Goal: Information Seeking & Learning: Understand process/instructions

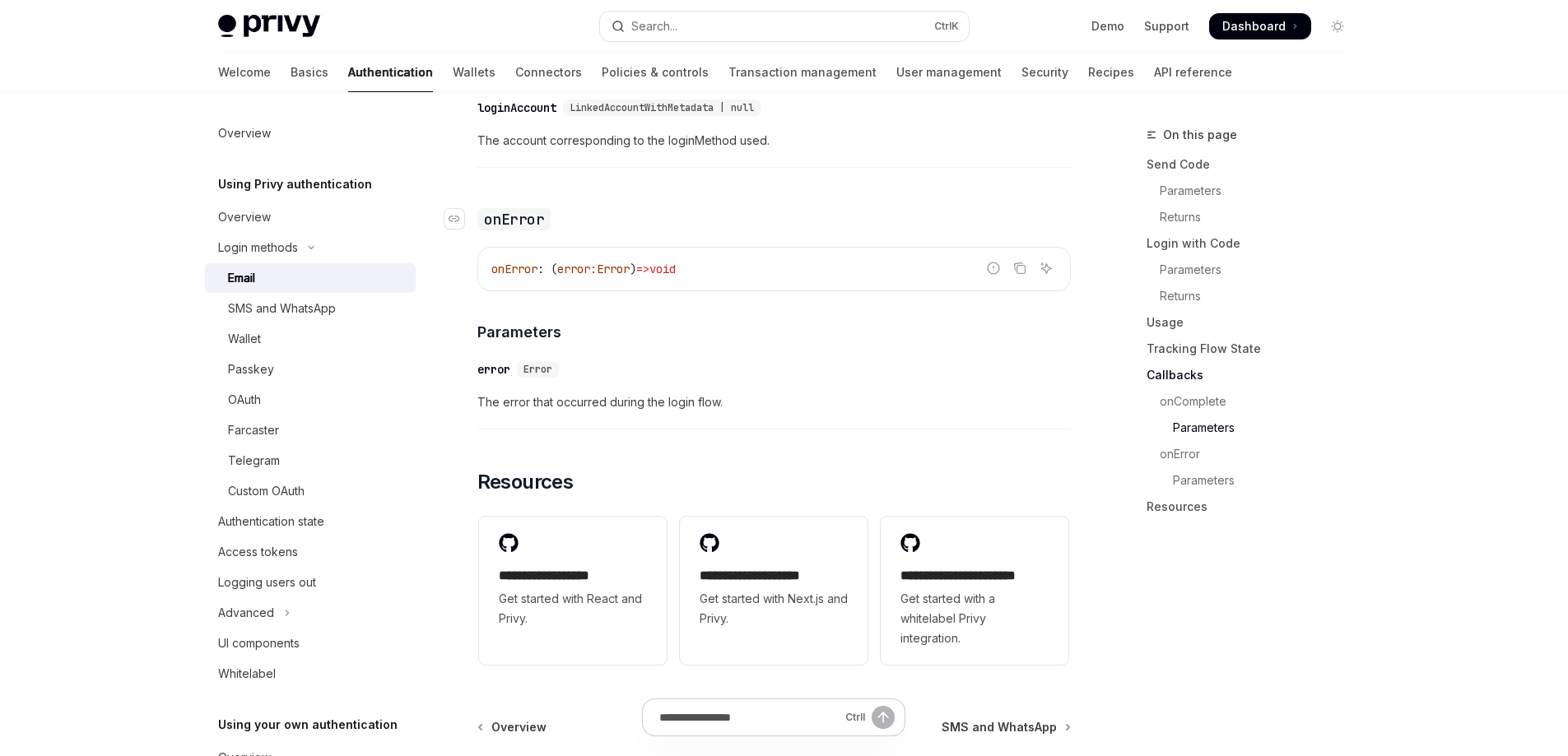
scroll to position [3369, 0]
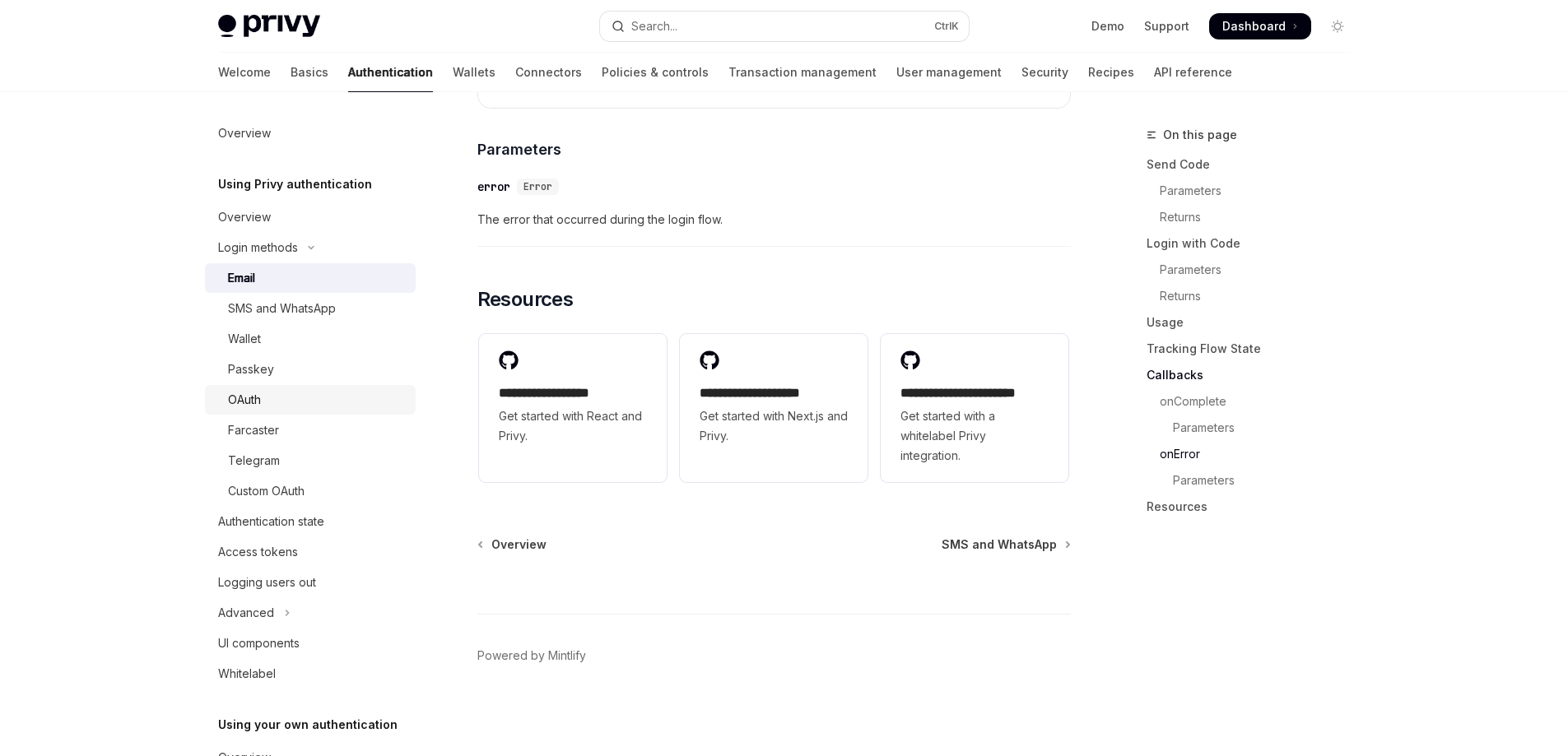
click at [308, 410] on link "OAuth" at bounding box center [309, 400] width 211 height 30
type textarea "*"
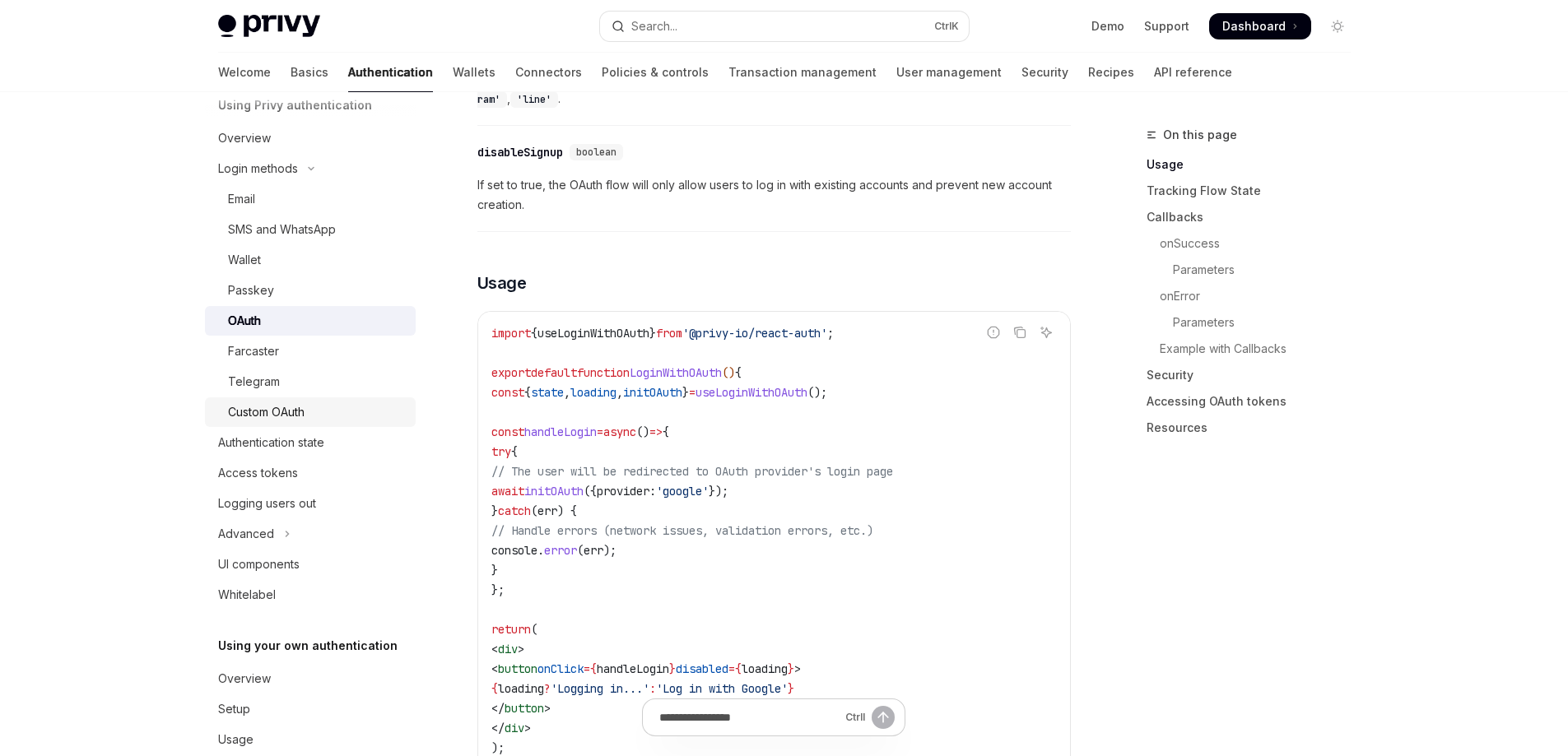
scroll to position [78, 0]
click at [292, 539] on button "Advanced" at bounding box center [309, 535] width 211 height 30
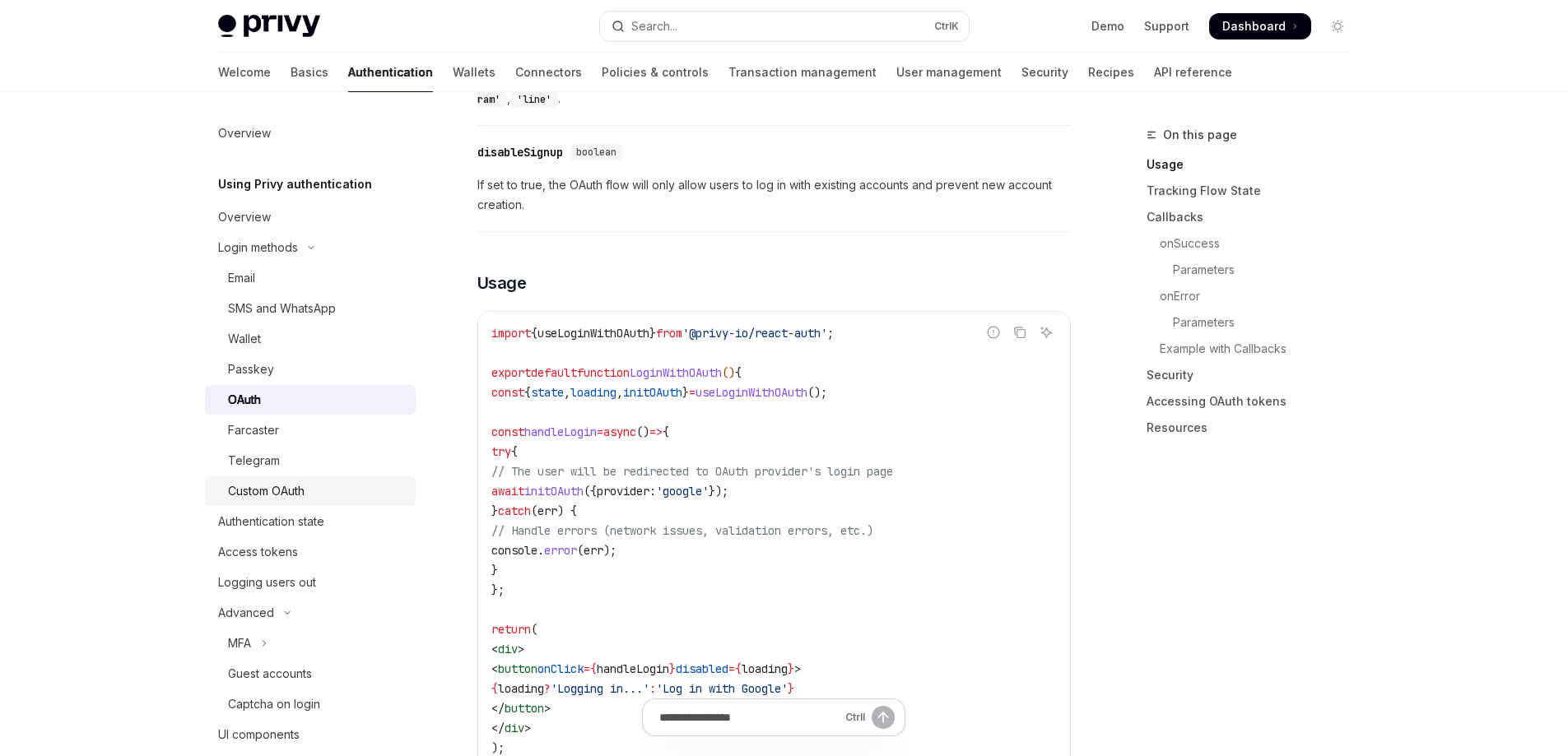
scroll to position [797, 0]
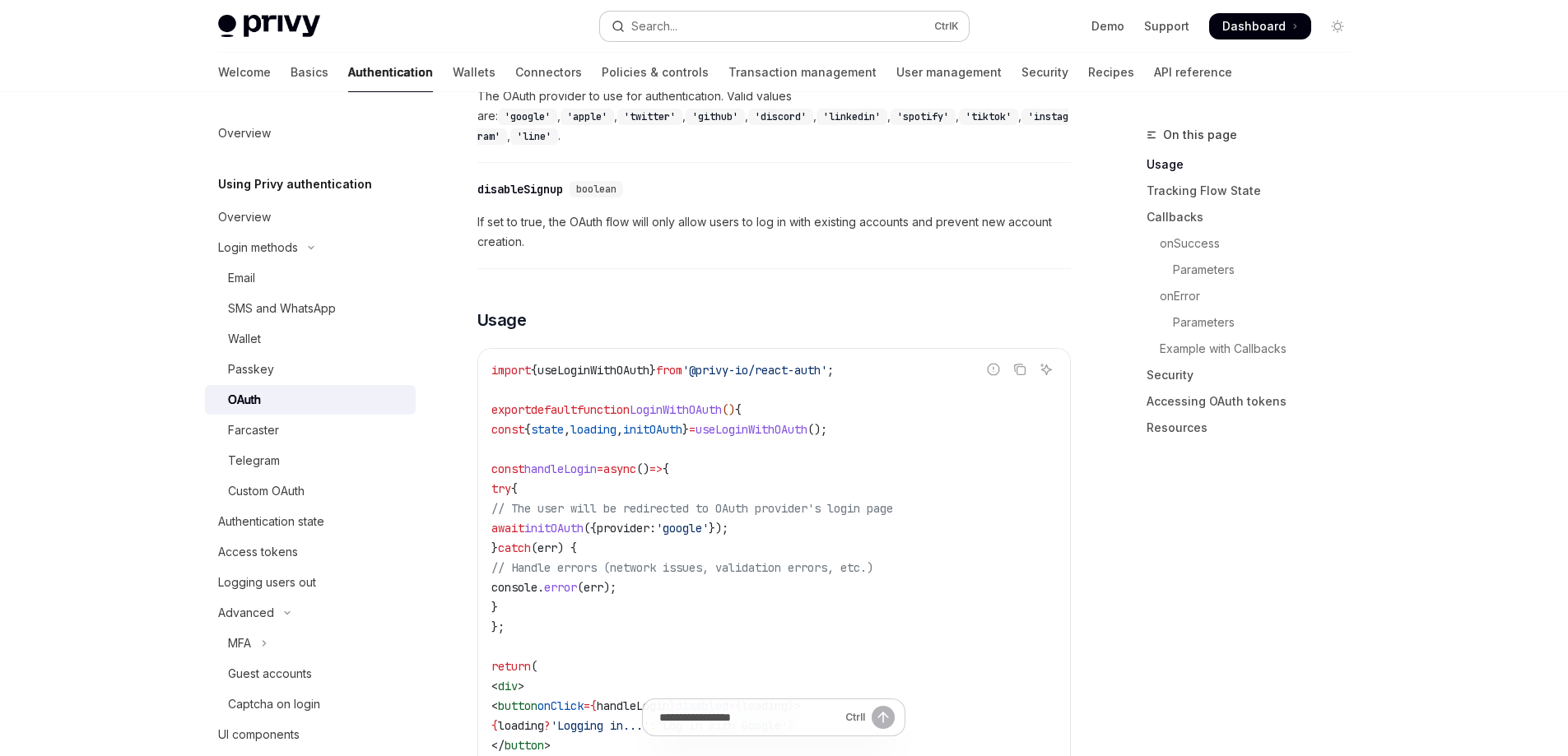
click at [673, 37] on button "Search... Ctrl K" at bounding box center [784, 26] width 368 height 30
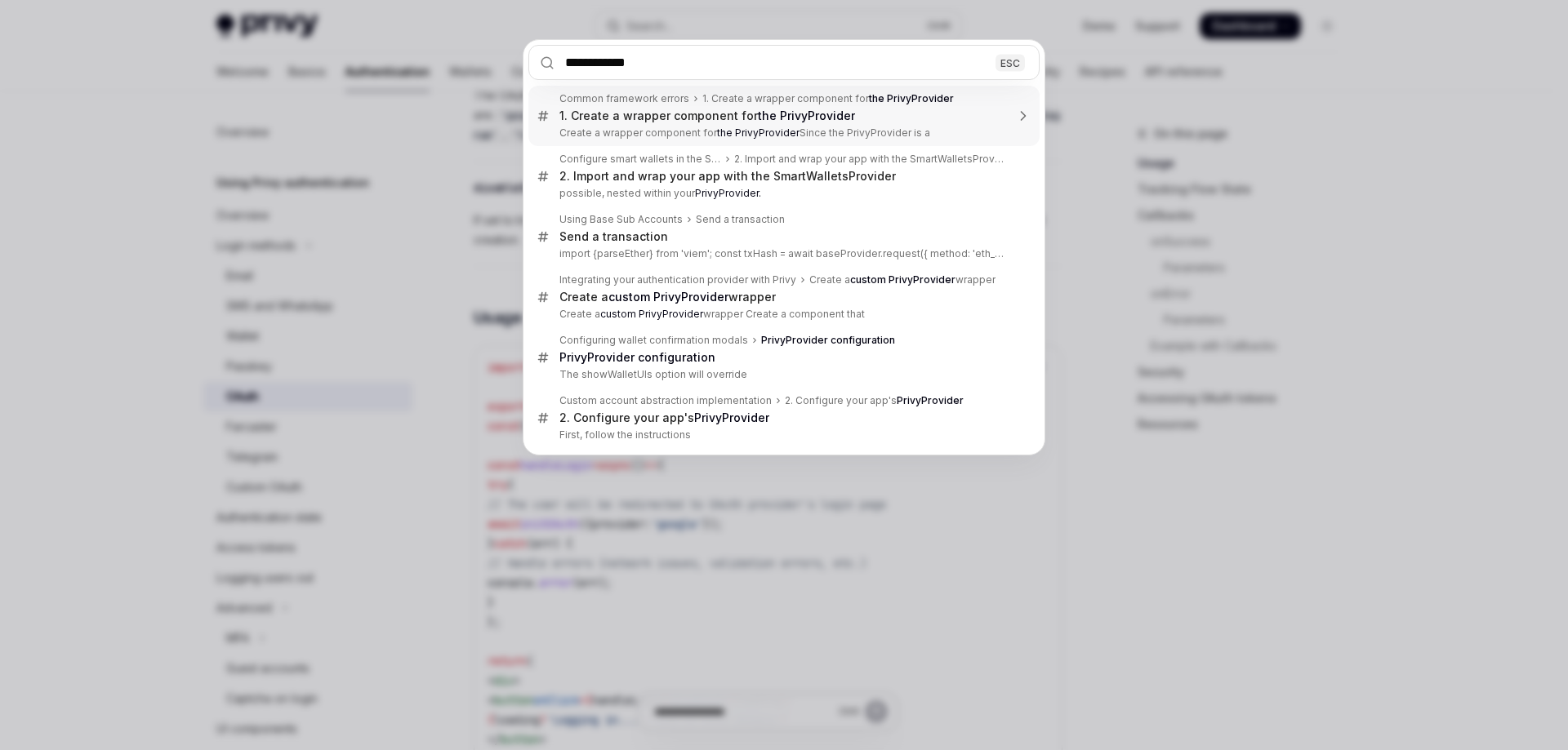
type input "**********"
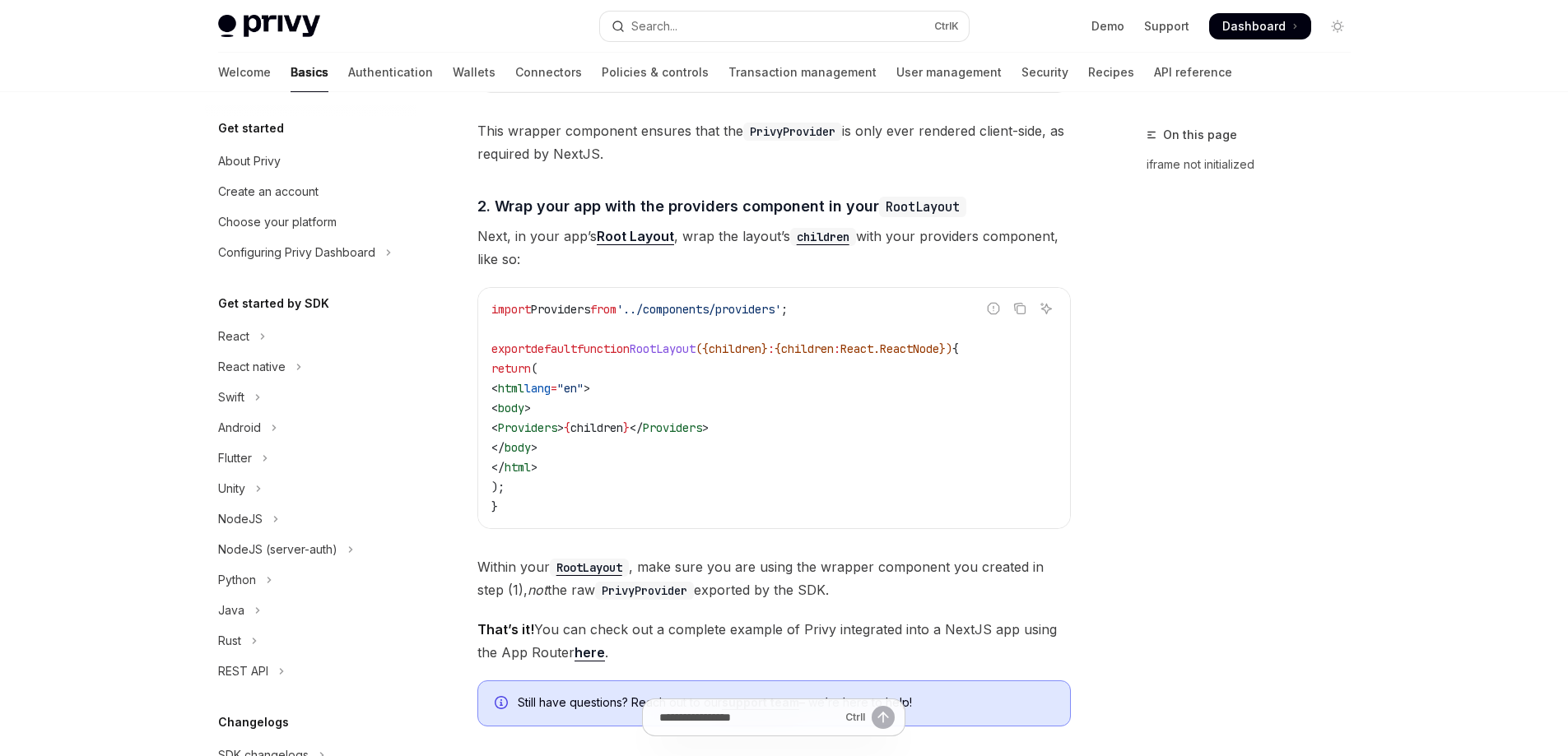
type textarea "*"
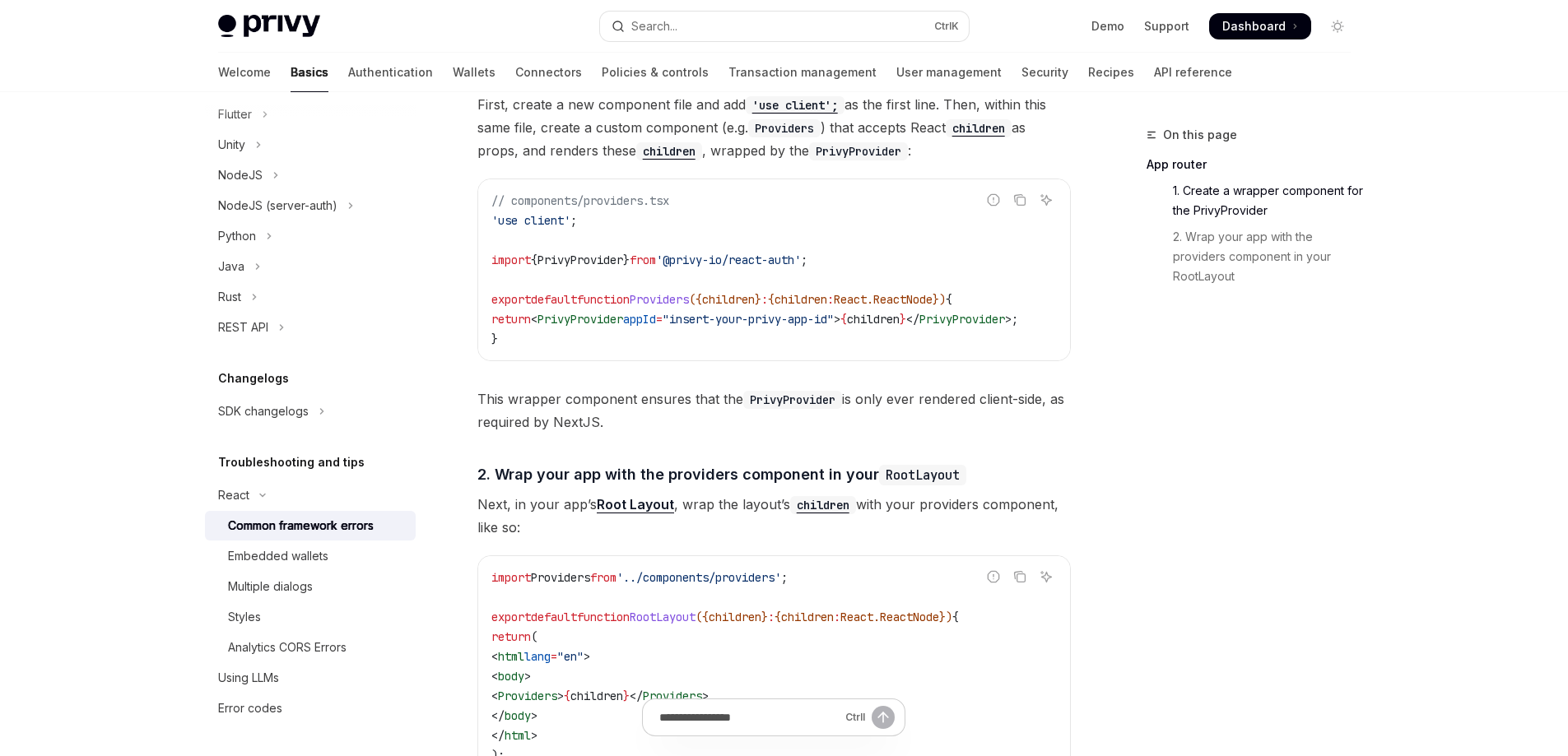
scroll to position [527, 0]
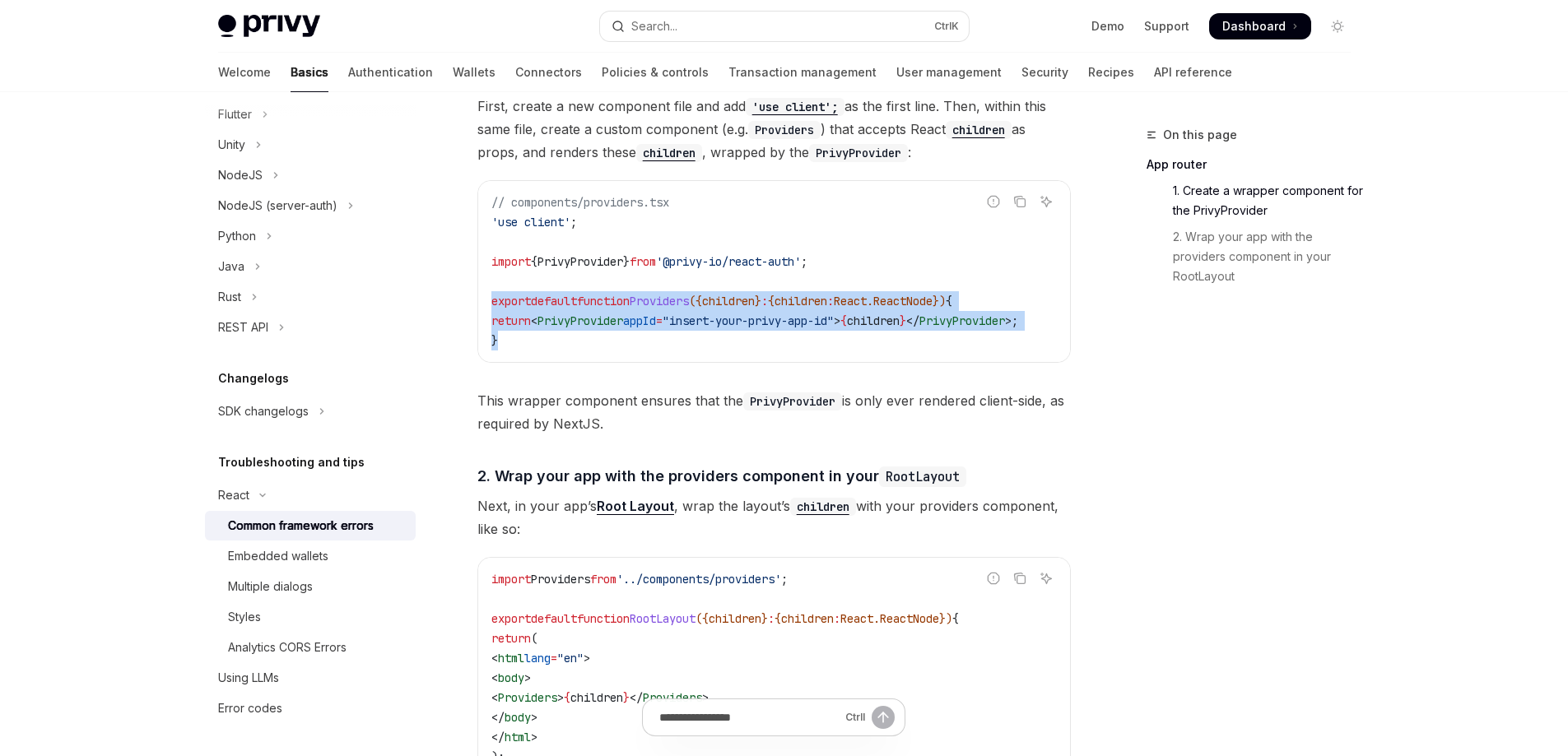
copy code "export default function Providers ({ children } : { children : React . ReactNod…"
drag, startPoint x: 538, startPoint y: 330, endPoint x: 472, endPoint y: 300, distance: 72.5
click at [472, 300] on div "React Common framework errors OpenAI Open in ChatGPT OpenAI Open in ChatGPT If …" at bounding box center [620, 436] width 909 height 1678
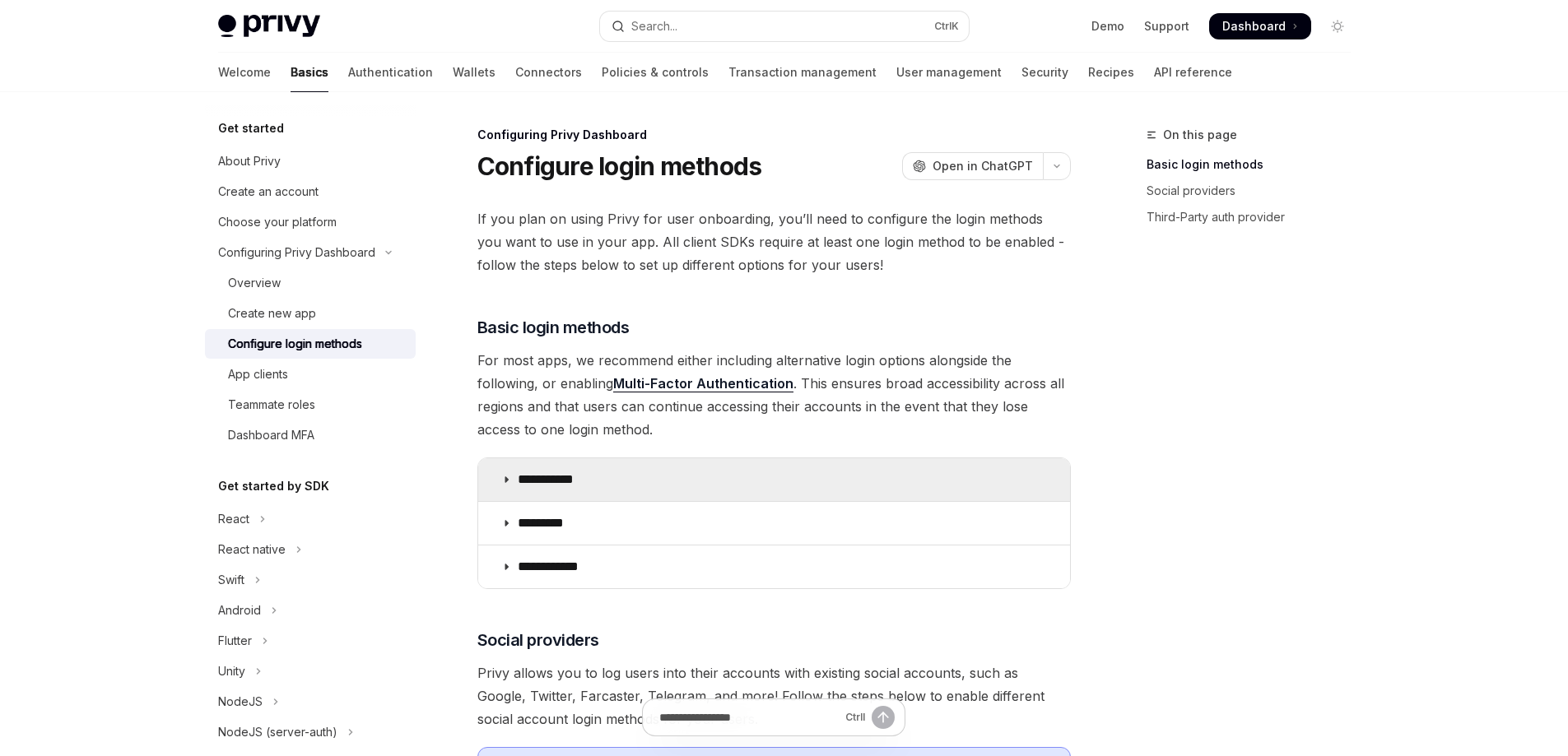
click at [596, 490] on summary "**********" at bounding box center [773, 479] width 591 height 43
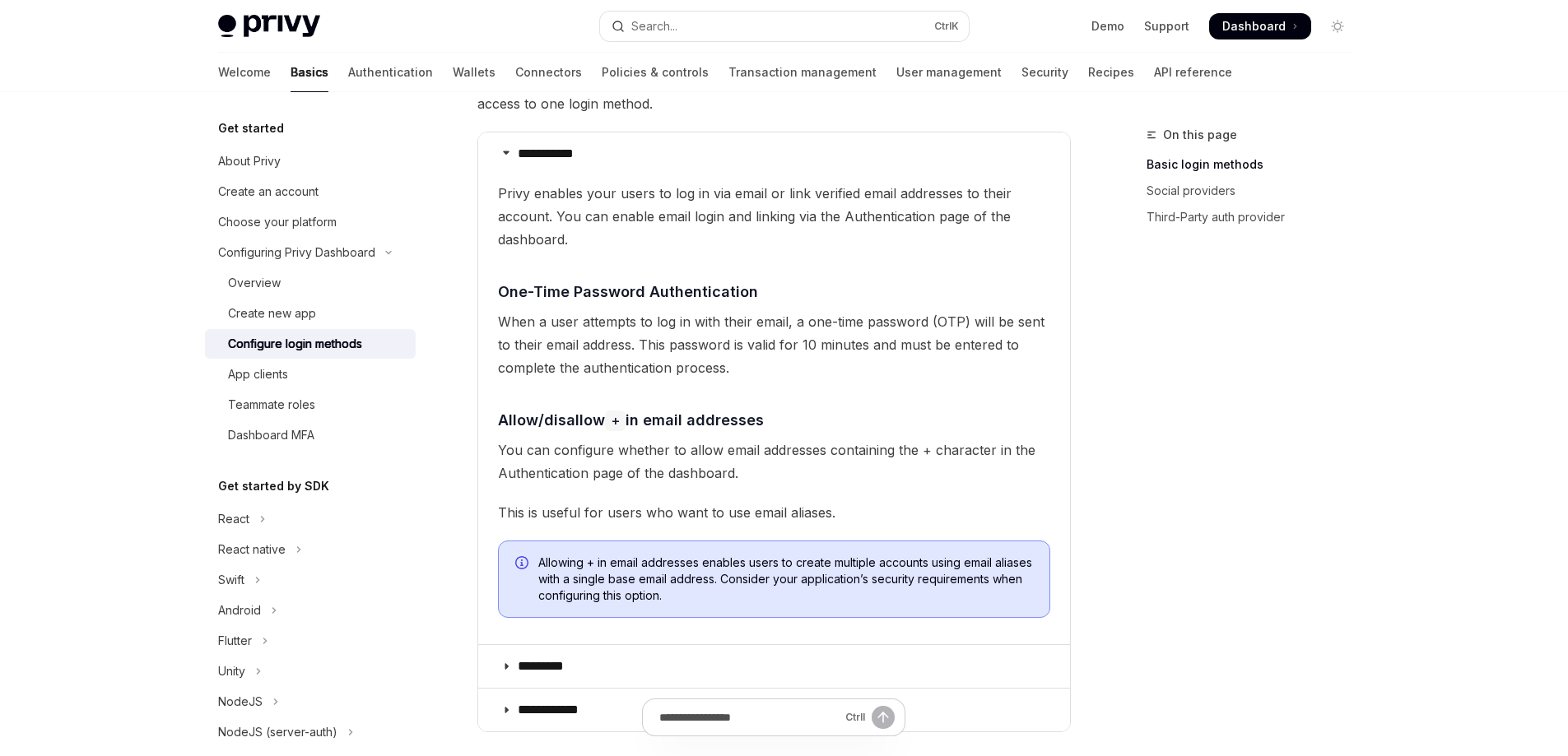
scroll to position [315, 0]
